Goal: Find specific page/section: Find specific page/section

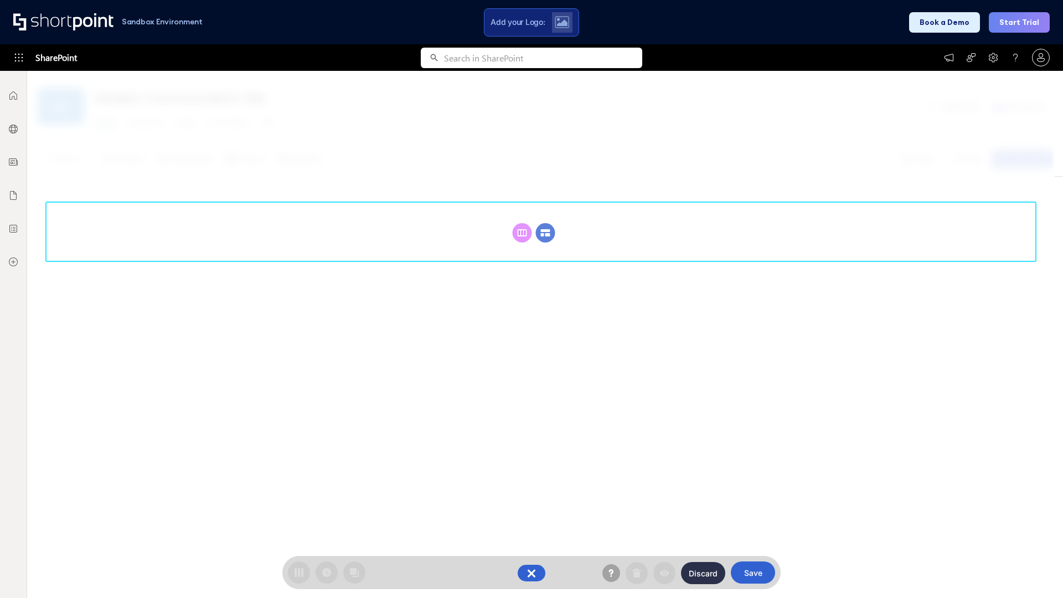
scroll to position [152, 0]
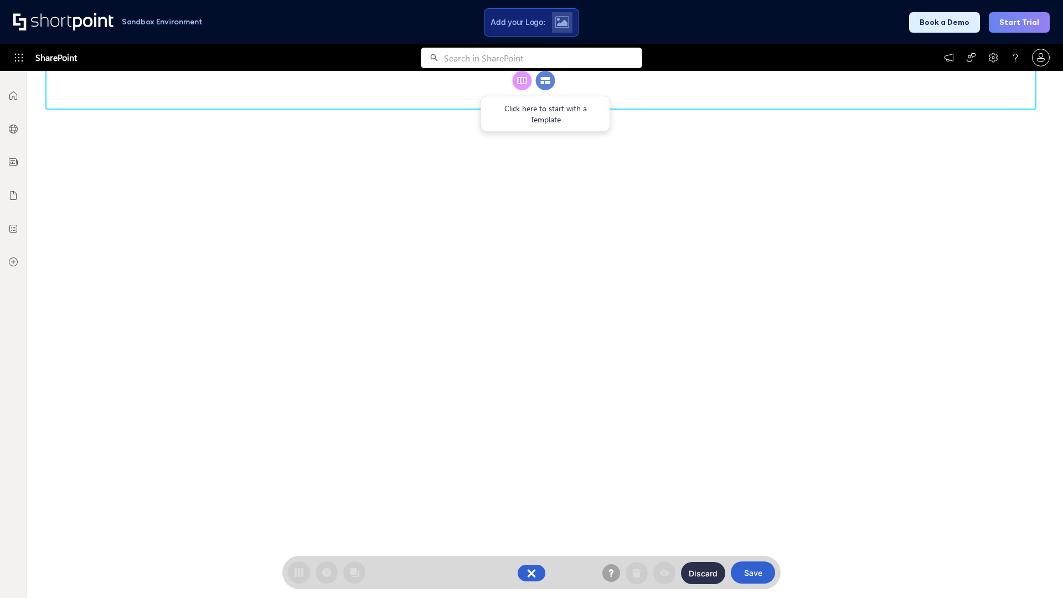
click at [545, 90] on circle at bounding box center [545, 80] width 19 height 19
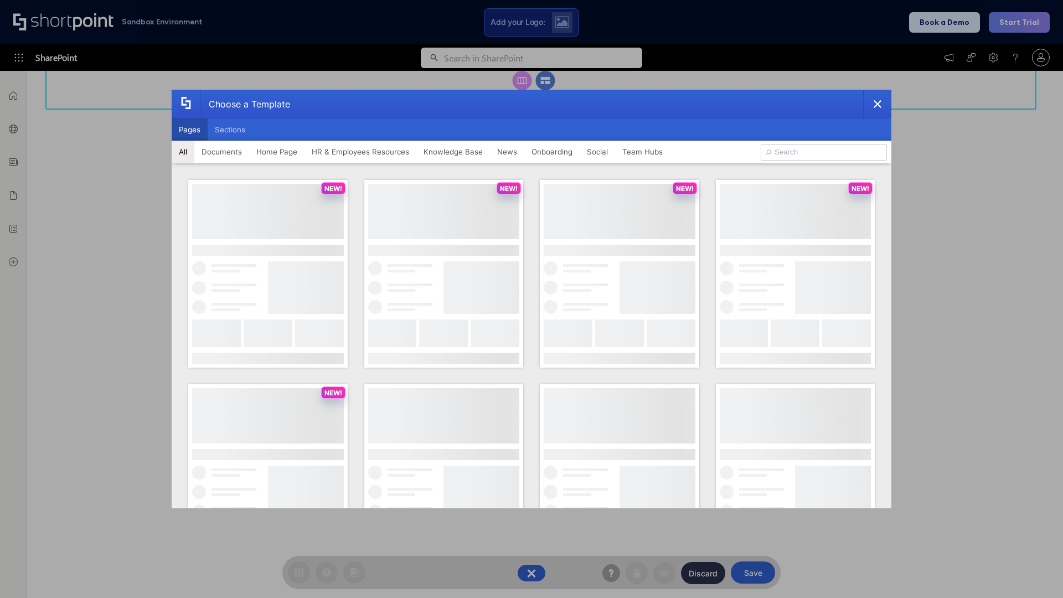
scroll to position [0, 0]
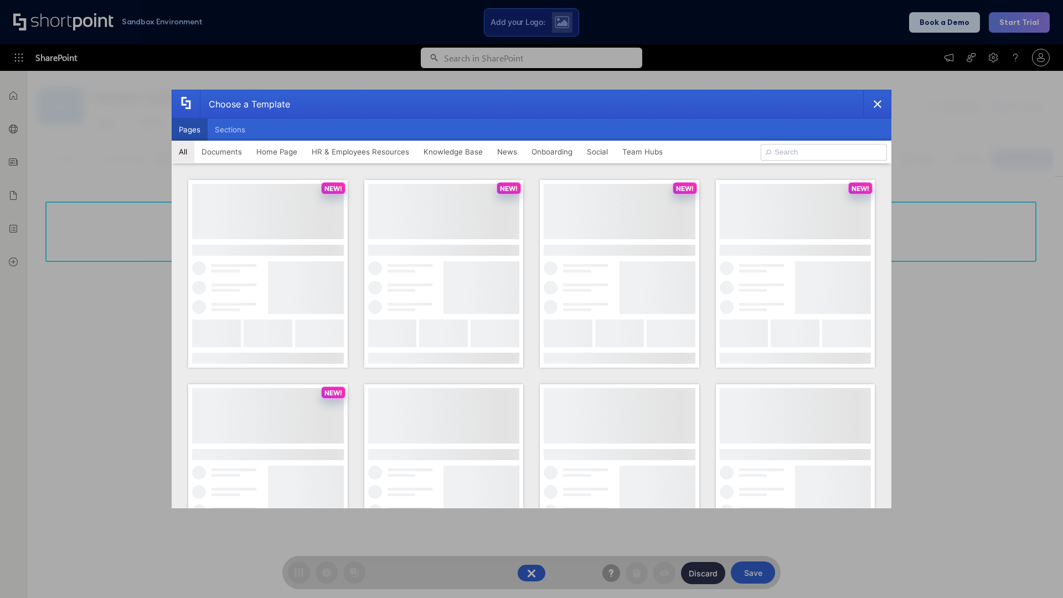
click at [189, 130] on button "Pages" at bounding box center [190, 129] width 36 height 22
type input "Intranet Layout 2"
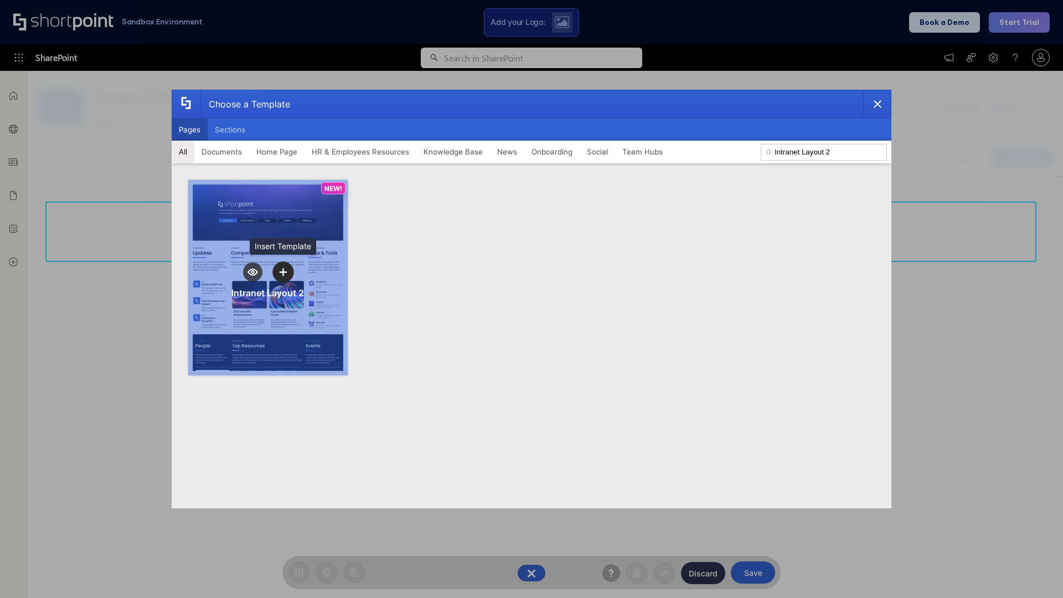
click at [283, 272] on icon "template selector" at bounding box center [283, 272] width 8 height 8
